Goal: Task Accomplishment & Management: Complete application form

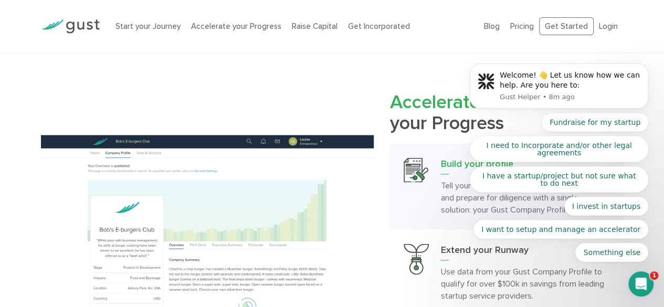
click at [556, 27] on body "Welcome! 👋 Let us know how we can help. Are you here to: Gust Helper • 8m ago F…" at bounding box center [559, 91] width 202 height 368
click at [280, 33] on div "Start your Journey Accelerate your Progress Raise Capital Get Incorporated" at bounding box center [292, 26] width 369 height 33
click at [595, 26] on body "Welcome! 👋 Let us know how we can help. Are you here to: Gust Helper • 8m ago F…" at bounding box center [559, 91] width 202 height 368
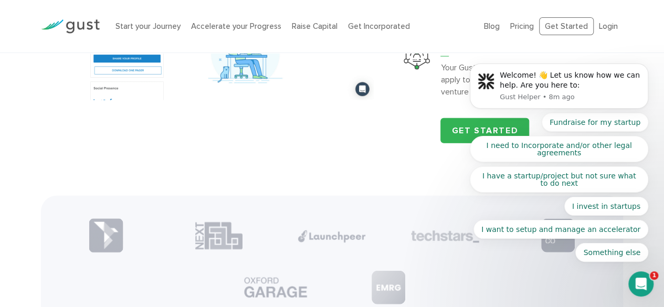
scroll to position [1173, 0]
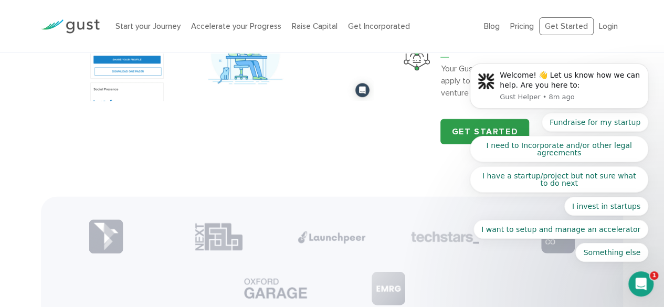
click at [443, 134] on link "Get Started" at bounding box center [485, 131] width 89 height 25
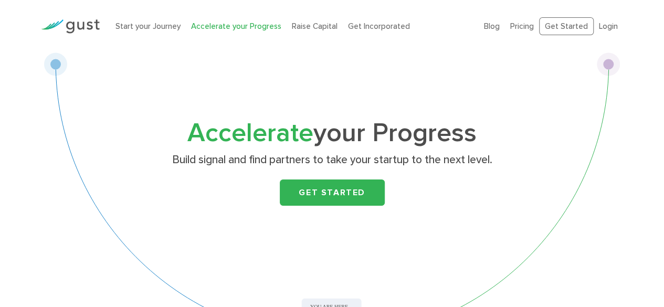
click at [301, 192] on link "Get Started" at bounding box center [332, 193] width 105 height 26
